Goal: Register for event/course

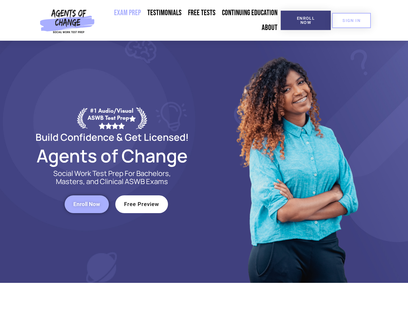
click at [204, 155] on div at bounding box center [296, 162] width 184 height 242
click at [306, 20] on span "Enroll Now" at bounding box center [305, 20] width 29 height 8
click at [351, 20] on span "SIGN IN" at bounding box center [351, 20] width 18 height 4
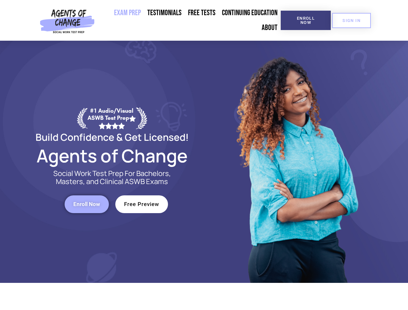
click at [87, 204] on span "Enroll Now" at bounding box center [86, 204] width 27 height 5
click at [142, 204] on span "Free Preview" at bounding box center [141, 204] width 35 height 5
